Goal: Task Accomplishment & Management: Use online tool/utility

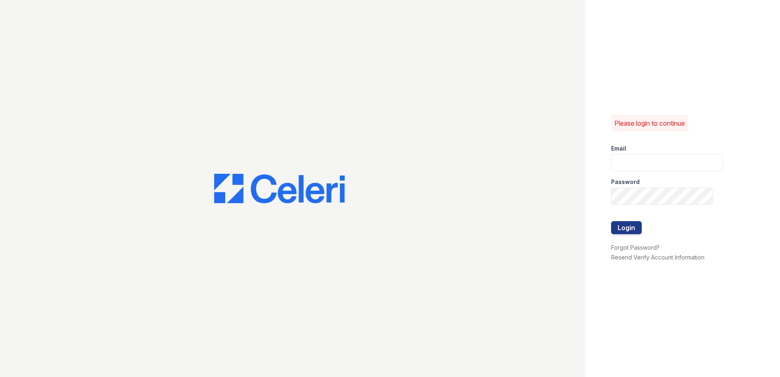
type input "[EMAIL_ADDRESS][DOMAIN_NAME]"
click at [632, 219] on div at bounding box center [667, 213] width 112 height 16
click at [636, 228] on button "Login" at bounding box center [626, 227] width 31 height 13
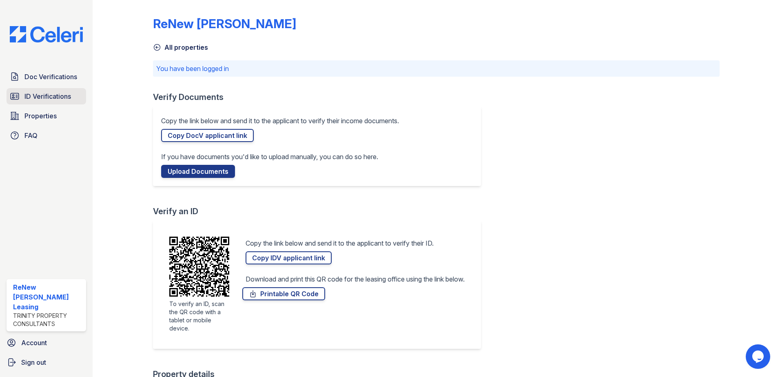
click at [60, 94] on span "ID Verifications" at bounding box center [47, 96] width 47 height 10
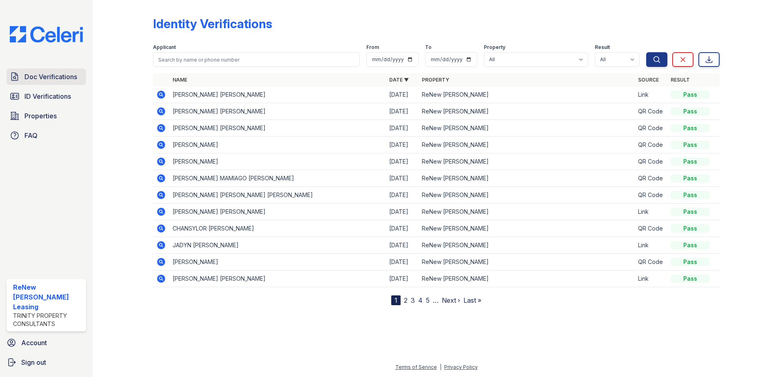
click at [60, 79] on span "Doc Verifications" at bounding box center [50, 77] width 53 height 10
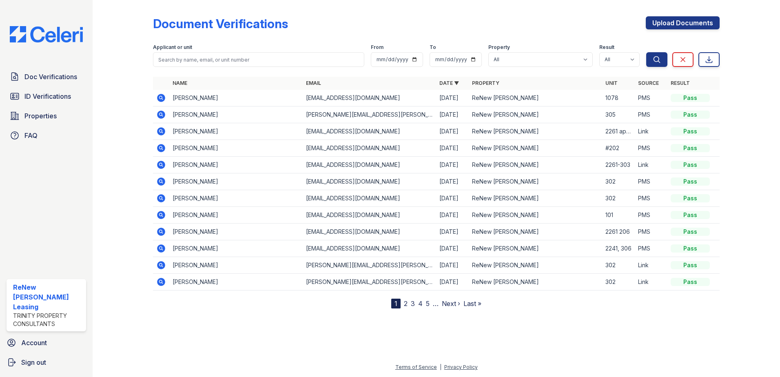
click at [163, 113] on icon at bounding box center [161, 115] width 8 height 8
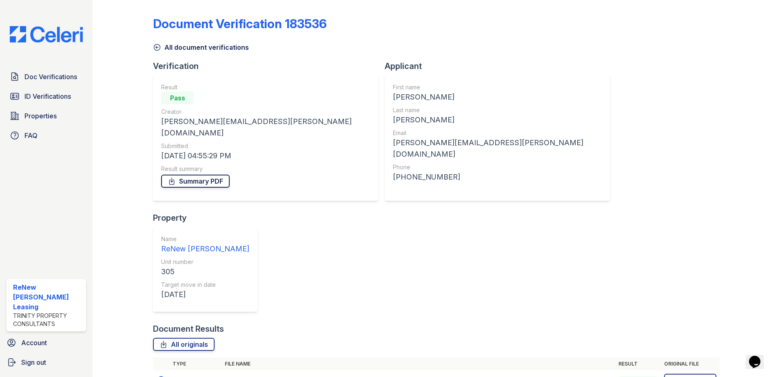
click at [204, 175] on link "Summary PDF" at bounding box center [195, 181] width 69 height 13
